Goal: Information Seeking & Learning: Check status

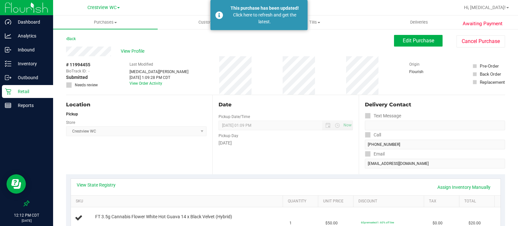
scroll to position [163, 0]
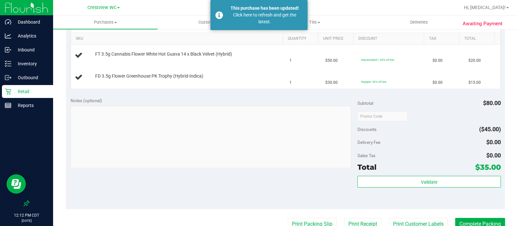
click at [25, 92] on p "Retail" at bounding box center [30, 92] width 39 height 8
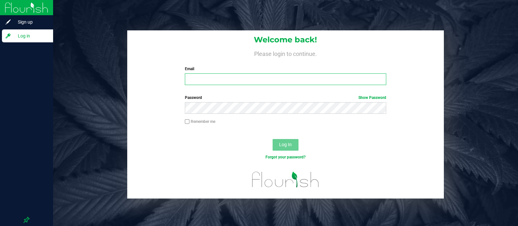
type input "[EMAIL_ADDRESS][DOMAIN_NAME]"
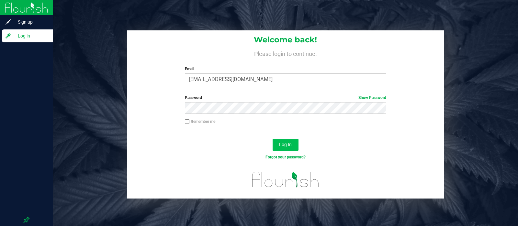
click at [283, 146] on span "Log In" at bounding box center [285, 144] width 13 height 5
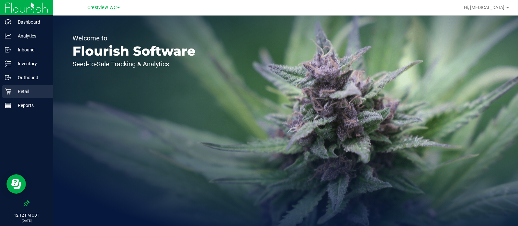
click at [32, 92] on p "Retail" at bounding box center [30, 92] width 39 height 8
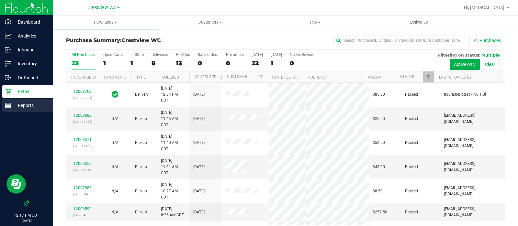
click at [23, 109] on p "Reports" at bounding box center [30, 106] width 39 height 8
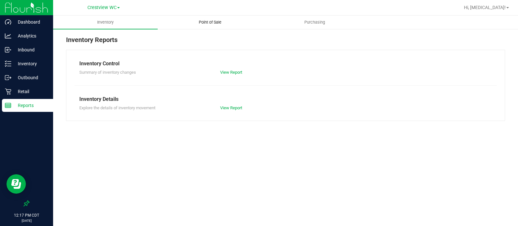
click at [211, 22] on span "Point of Sale" at bounding box center [210, 22] width 40 height 6
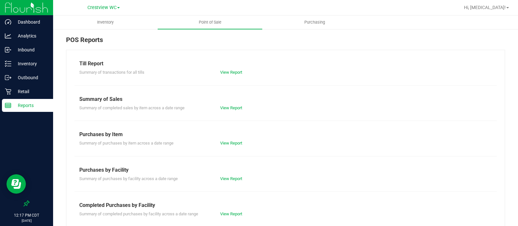
click at [237, 208] on div "Completed Purchases by Facility" at bounding box center [285, 206] width 412 height 8
click at [236, 211] on div "View Report" at bounding box center [250, 214] width 70 height 6
click at [29, 90] on p "Retail" at bounding box center [30, 92] width 39 height 8
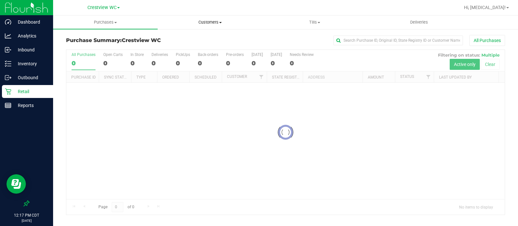
click at [210, 23] on span "Customers" at bounding box center [210, 22] width 104 height 6
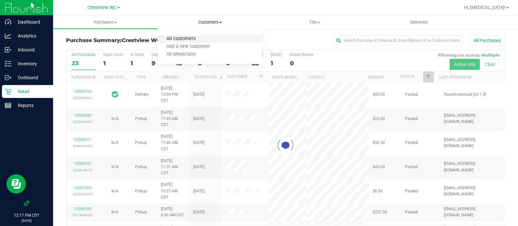
click at [187, 38] on span "All customers" at bounding box center [181, 38] width 47 height 5
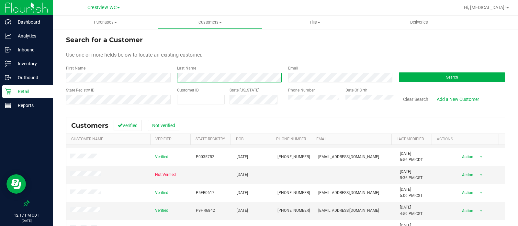
scroll to position [104, 0]
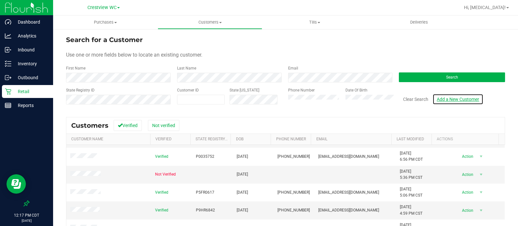
click at [475, 101] on link "Add a New Customer" at bounding box center [457, 99] width 51 height 11
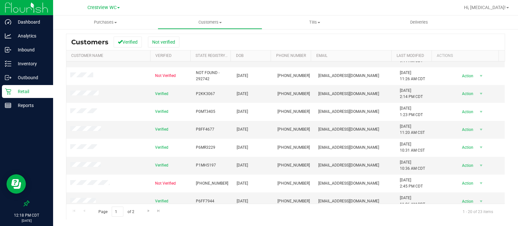
scroll to position [214, 0]
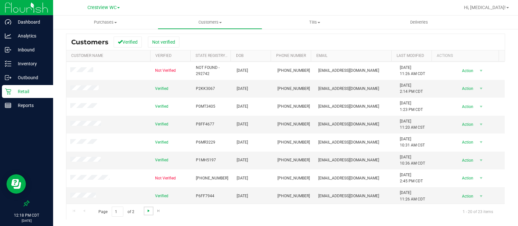
click at [148, 212] on span "Go to the next page" at bounding box center [148, 210] width 5 height 5
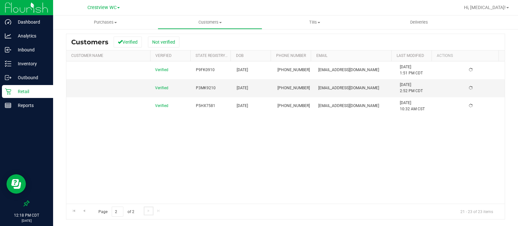
scroll to position [0, 0]
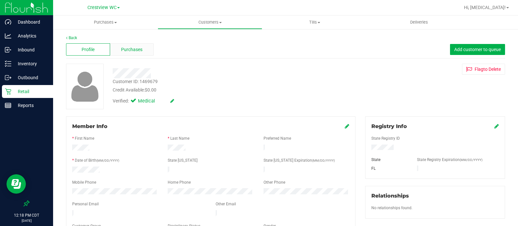
click at [143, 51] on div "Purchases" at bounding box center [132, 49] width 44 height 12
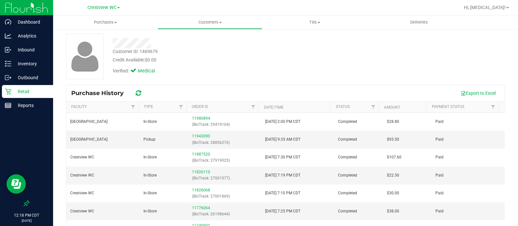
scroll to position [31, 0]
click at [341, 85] on div "Purchase History Export to Excel" at bounding box center [285, 92] width 438 height 16
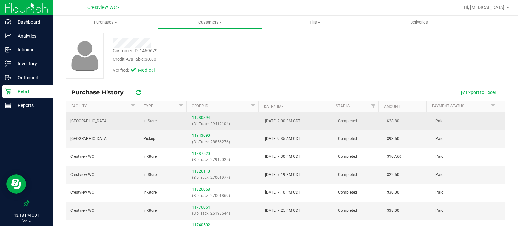
click at [202, 119] on link "11980894" at bounding box center [201, 117] width 18 height 5
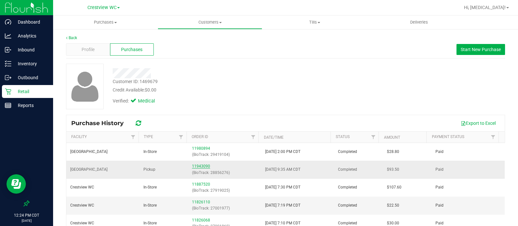
click at [201, 166] on link "11943090" at bounding box center [201, 166] width 18 height 5
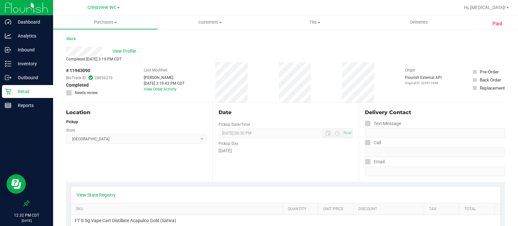
click at [23, 96] on div "Retail" at bounding box center [27, 91] width 51 height 13
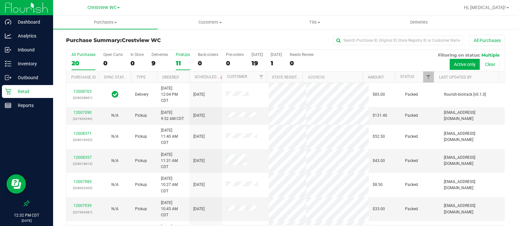
click at [181, 60] on div "11" at bounding box center [183, 63] width 14 height 7
click at [0, 0] on input "PickUps 11" at bounding box center [0, 0] width 0 height 0
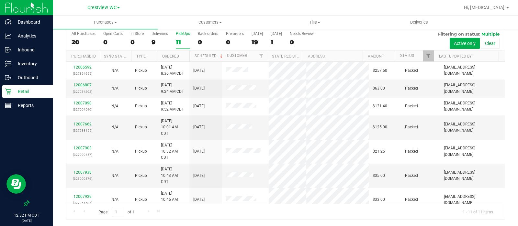
scroll to position [1, 0]
click at [26, 111] on div "Reports" at bounding box center [27, 105] width 51 height 13
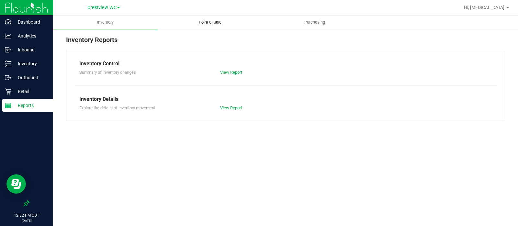
click at [216, 23] on span "Point of Sale" at bounding box center [210, 22] width 40 height 6
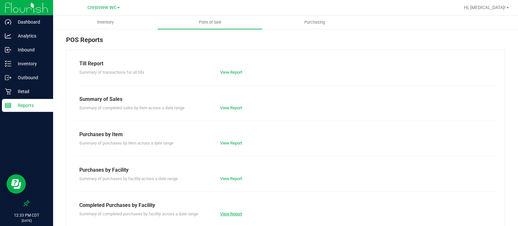
click at [230, 213] on link "View Report" at bounding box center [231, 214] width 22 height 5
